Goal: Information Seeking & Learning: Understand process/instructions

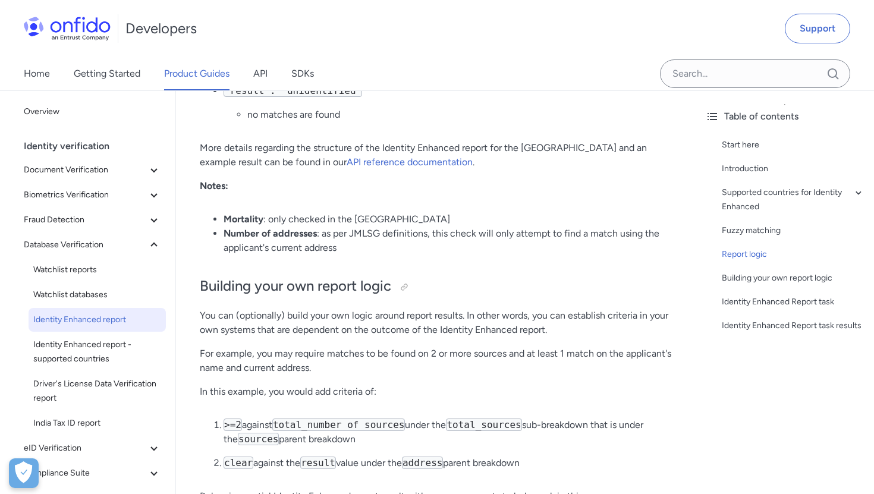
scroll to position [2438, 0]
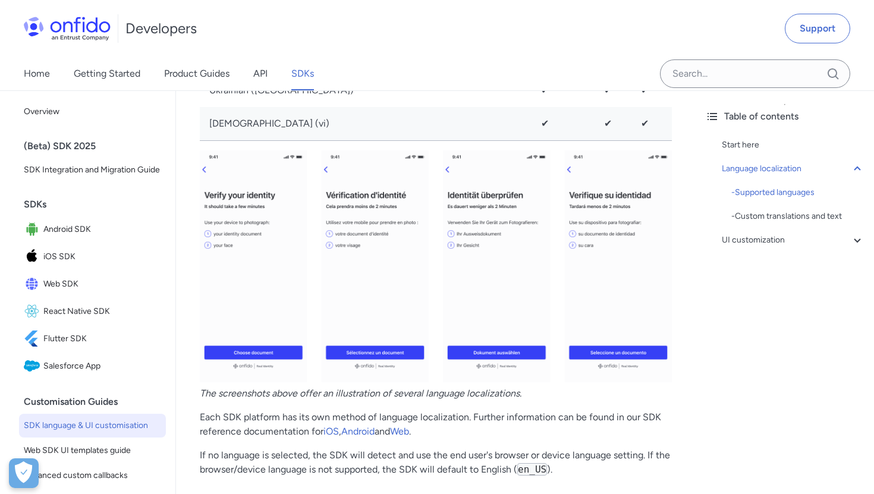
scroll to position [2051, 0]
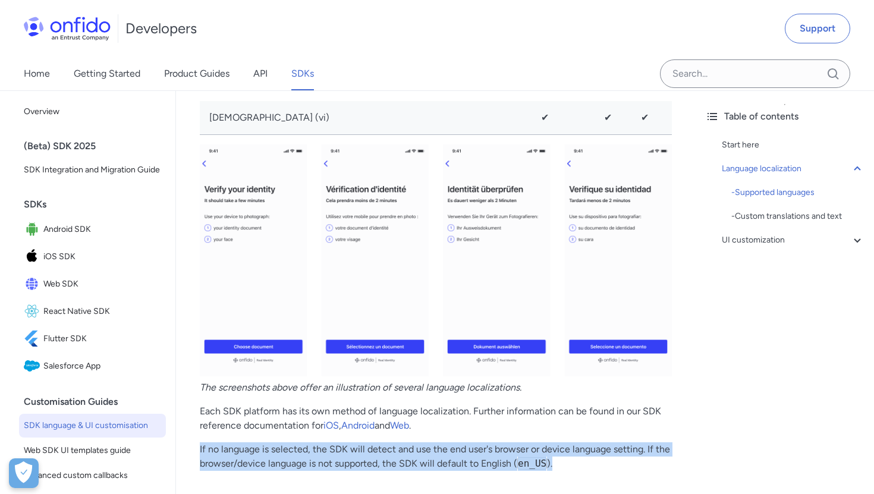
drag, startPoint x: 200, startPoint y: 447, endPoint x: 556, endPoint y: 464, distance: 356.9
type textarea "If no language is selected, the SDK will detect and use the end user's browser …"
click at [556, 464] on p "If no language is selected, the SDK will detect and use the end user's browser …" at bounding box center [436, 456] width 472 height 29
copy p "If no language is selected, the SDK will detect and use the end user's browser …"
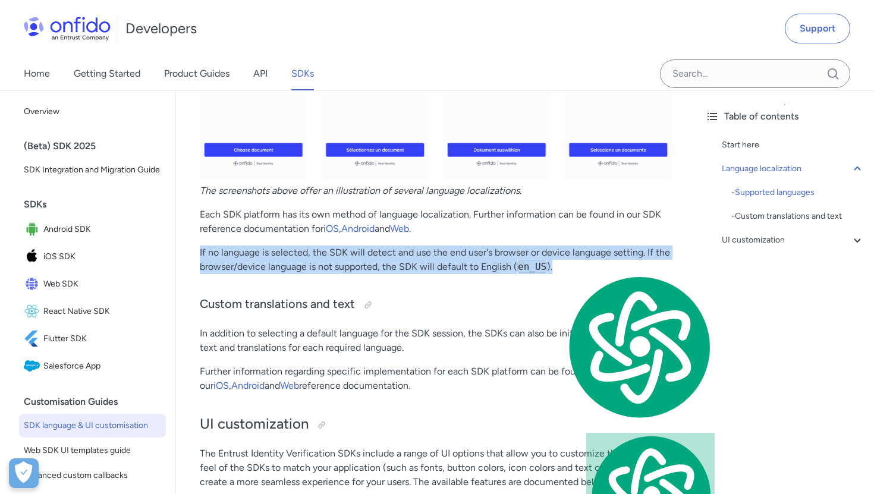
scroll to position [2357, 0]
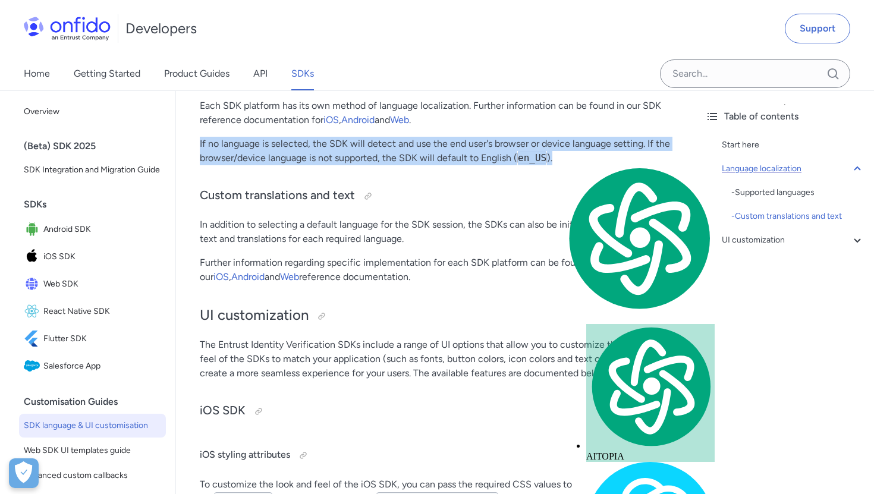
click at [855, 166] on icon at bounding box center [857, 169] width 14 height 14
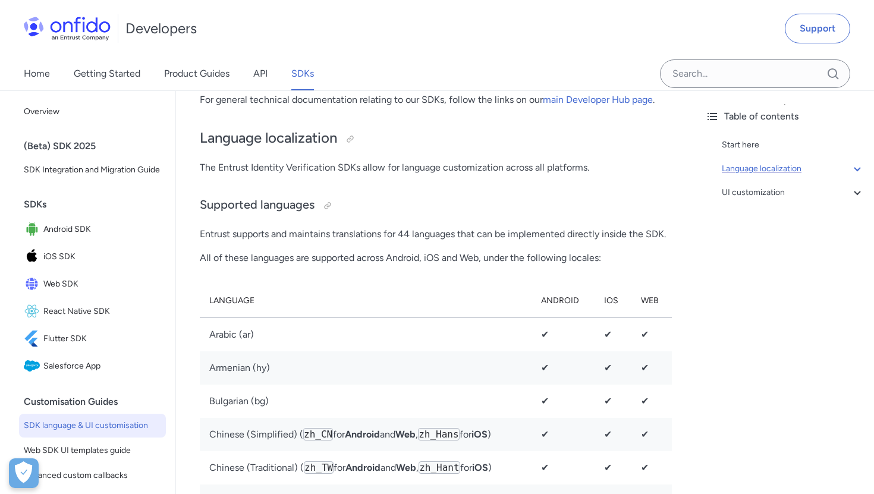
click at [855, 166] on icon at bounding box center [857, 169] width 14 height 14
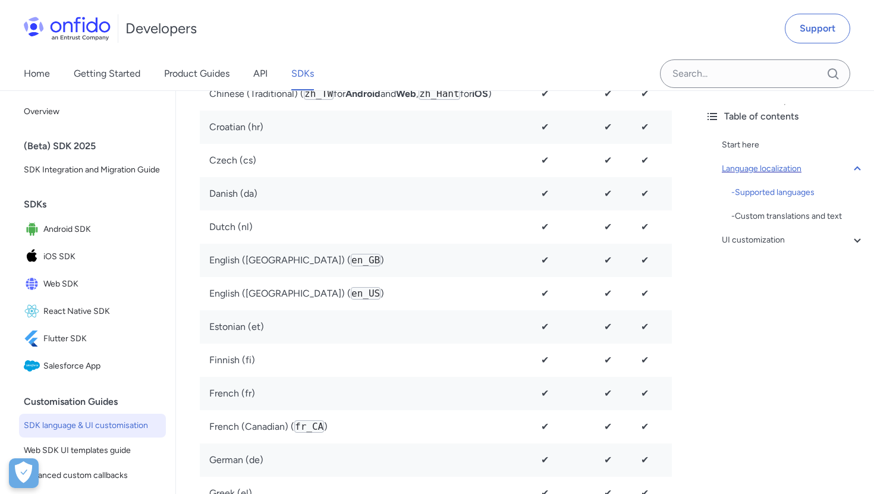
scroll to position [824, 0]
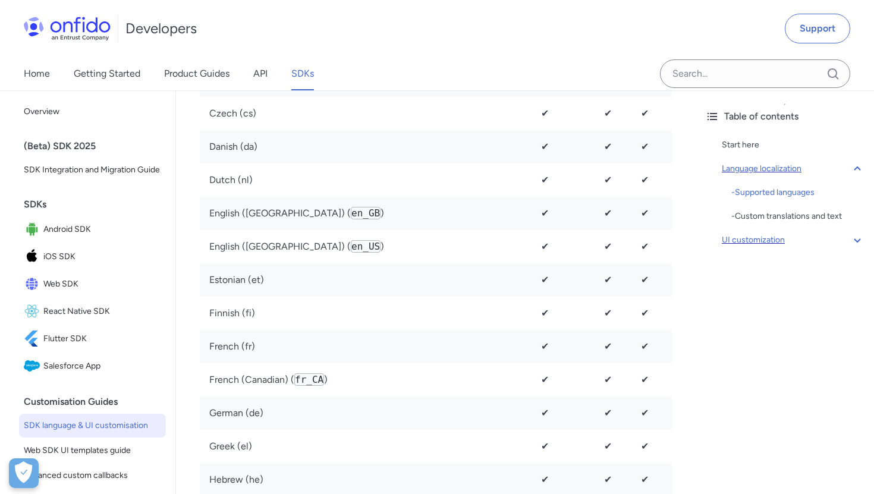
click at [824, 236] on div "UI customization" at bounding box center [792, 240] width 143 height 14
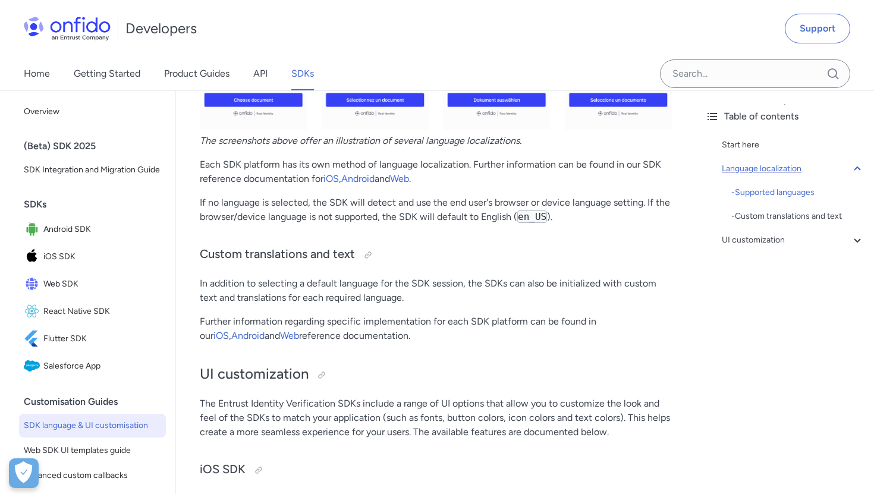
scroll to position [2296, 0]
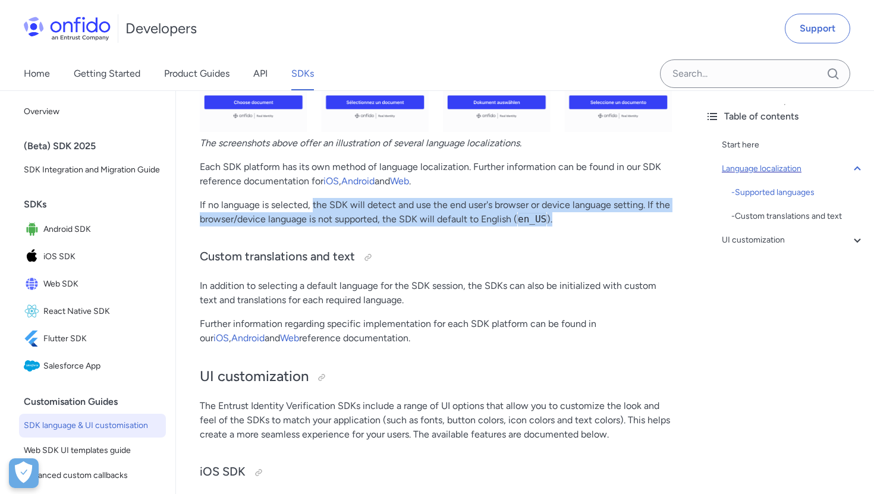
drag, startPoint x: 311, startPoint y: 204, endPoint x: 553, endPoint y: 219, distance: 242.9
click at [553, 219] on p "If no language is selected, the SDK will detect and use the end user's browser …" at bounding box center [436, 212] width 472 height 29
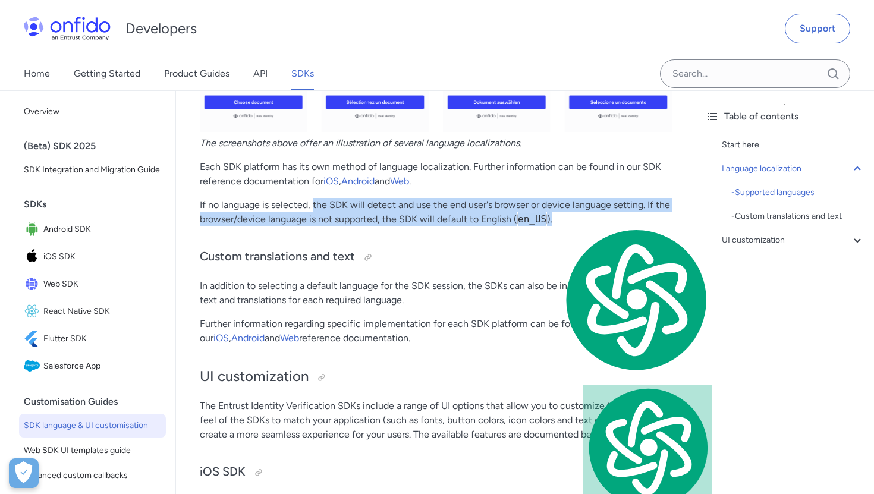
copy p "the SDK will detect and use the end user's browser or device language setting. …"
click at [406, 182] on link "Web" at bounding box center [399, 180] width 19 height 11
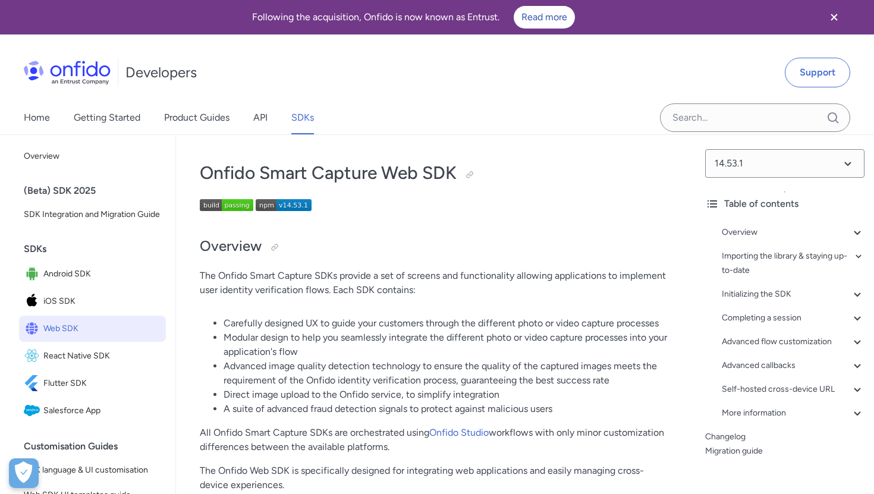
scroll to position [5736, 0]
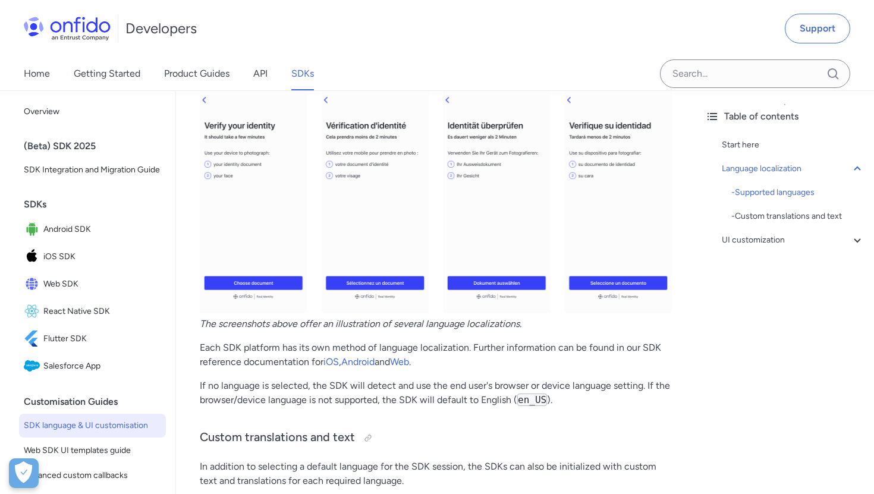
scroll to position [2115, 0]
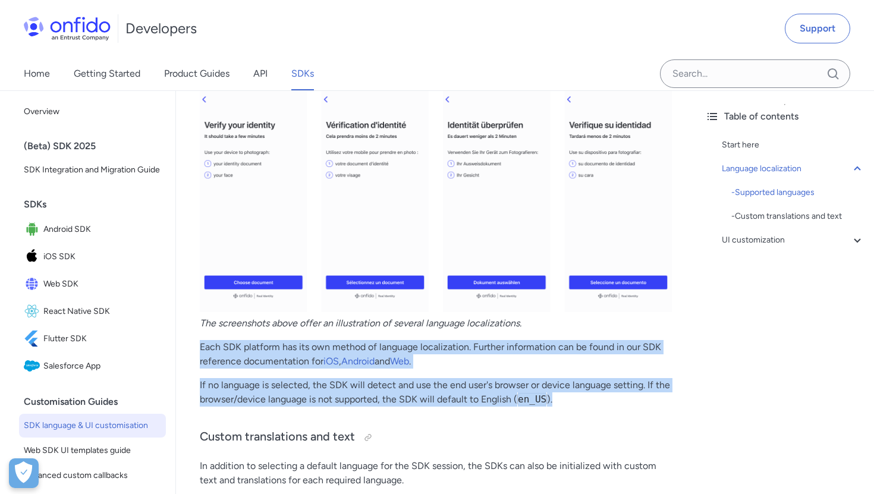
drag, startPoint x: 200, startPoint y: 349, endPoint x: 552, endPoint y: 405, distance: 356.3
type textarea "Each SDK platform has its own method of language localization. Further informat…"
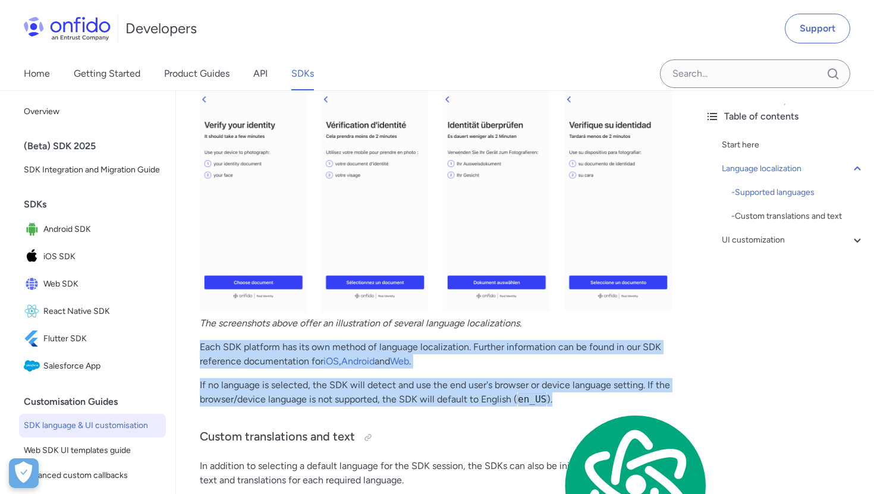
copy div "Each SDK platform has its own method of language localization. Further informat…"
click at [403, 363] on link "Web" at bounding box center [399, 360] width 19 height 11
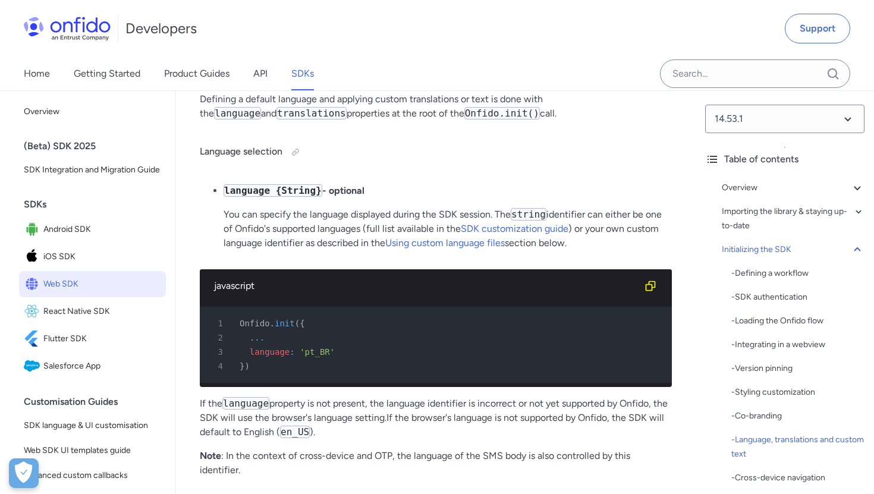
scroll to position [6030, 0]
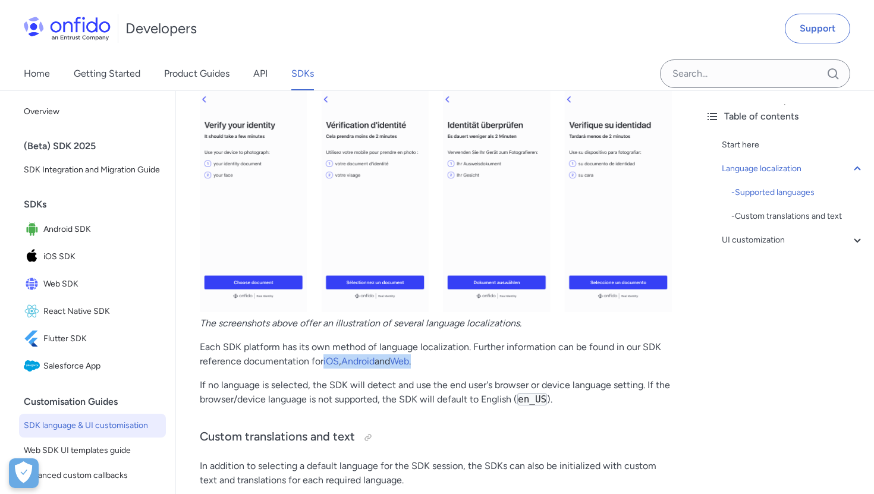
drag, startPoint x: 428, startPoint y: 364, endPoint x: 321, endPoint y: 363, distance: 106.4
type textarea "iOS, Android and Web."
click at [321, 363] on p "Each SDK platform has its own method of language localization. Further informat…" at bounding box center [436, 354] width 472 height 29
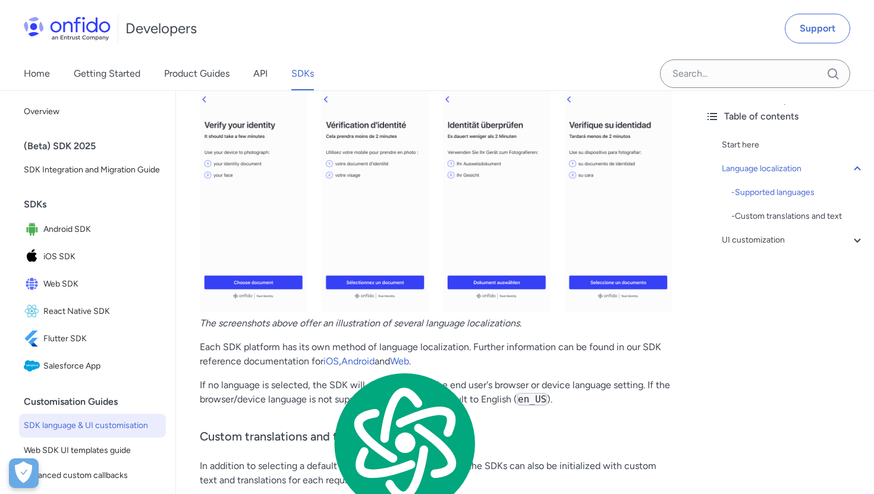
click at [439, 360] on p "Each SDK platform has its own method of language localization. Further informat…" at bounding box center [436, 354] width 472 height 29
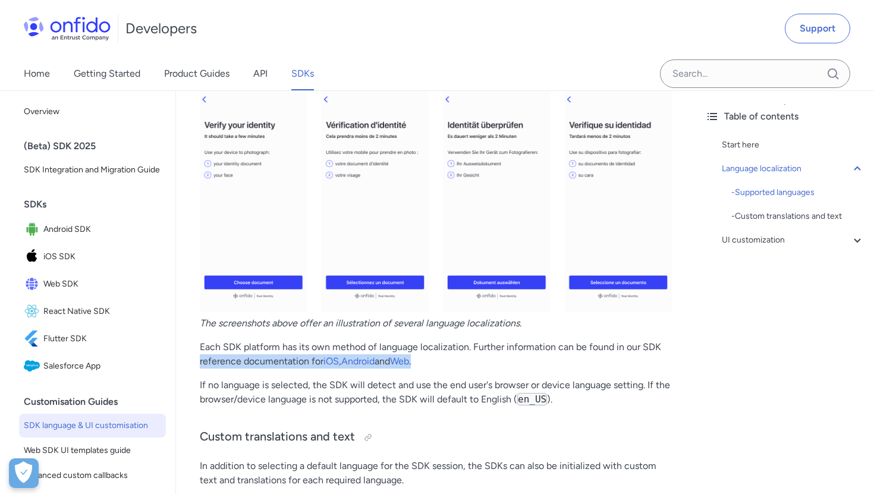
drag, startPoint x: 425, startPoint y: 361, endPoint x: 195, endPoint y: 363, distance: 230.6
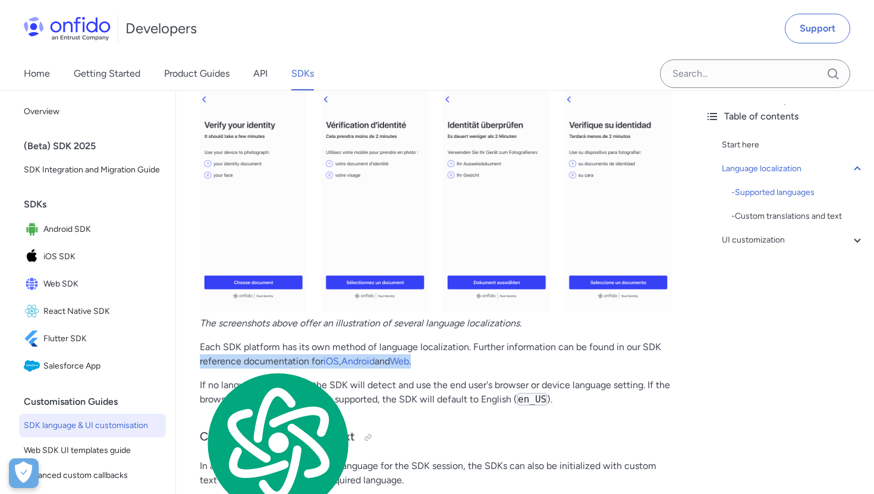
copy p "reference documentation for iOS , Android and Web ."
click at [335, 362] on link "iOS" at bounding box center [330, 360] width 15 height 11
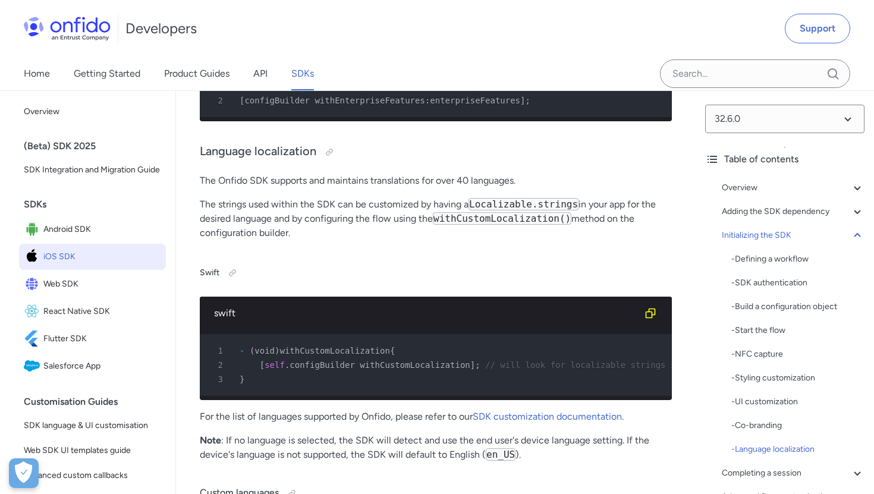
scroll to position [7947, 0]
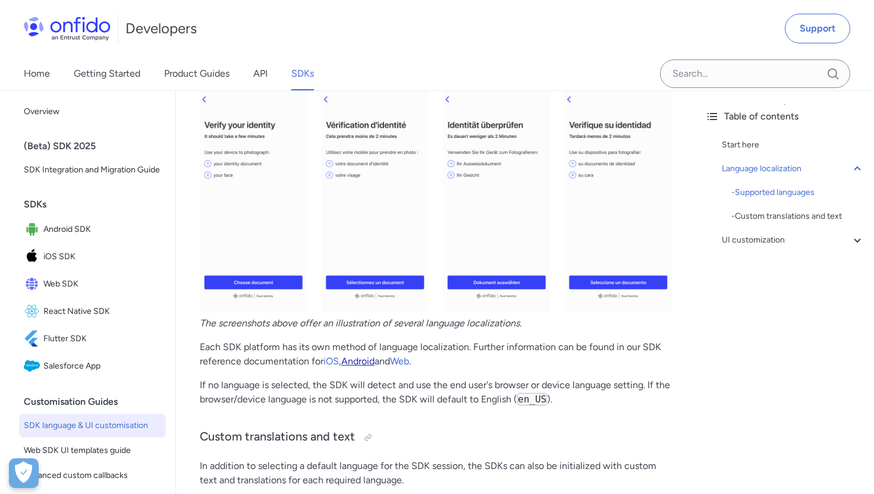
click at [366, 364] on link "Android" at bounding box center [357, 360] width 33 height 11
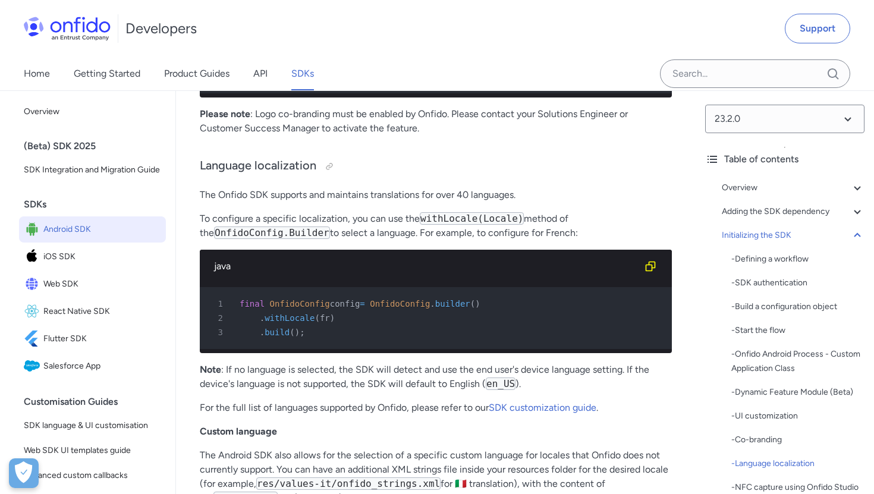
scroll to position [8311, 0]
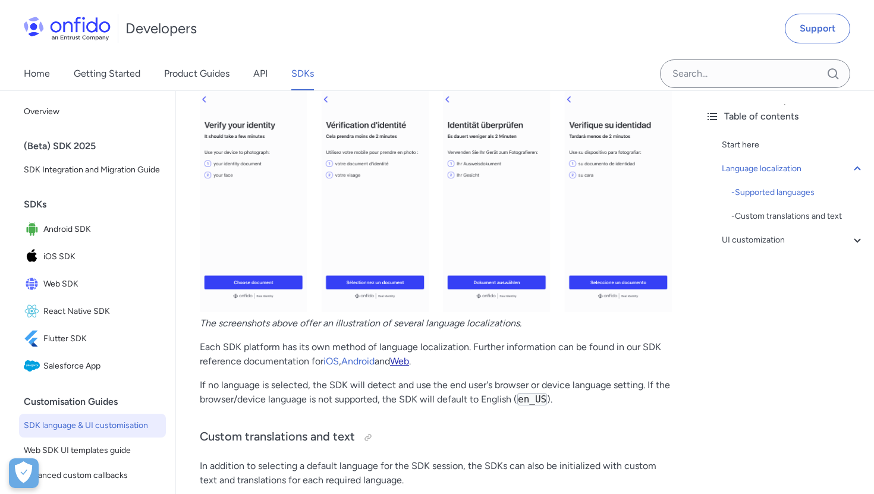
click at [407, 358] on link "Web" at bounding box center [399, 360] width 19 height 11
